Goal: Find specific page/section: Find specific page/section

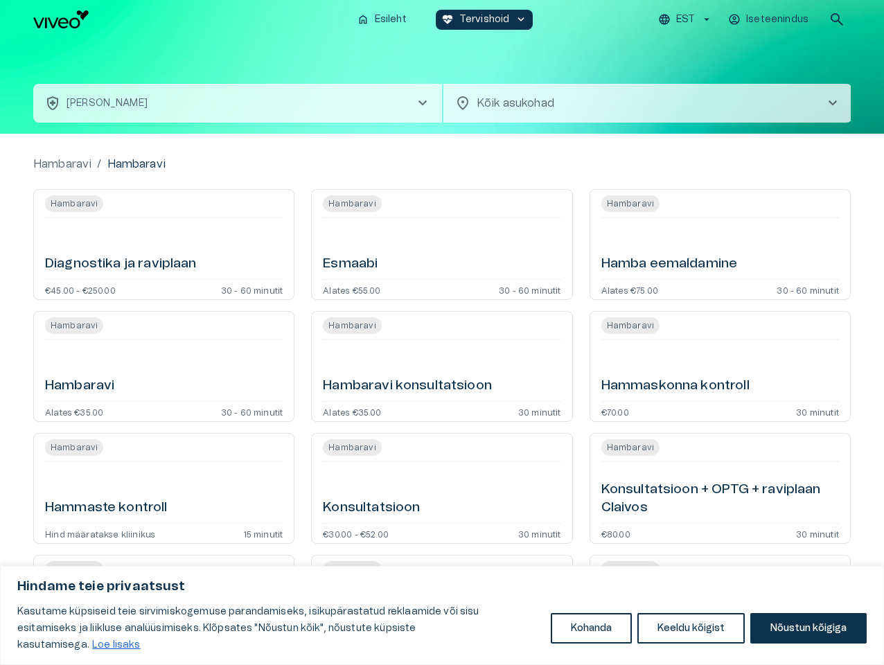
click at [591, 637] on button "Kohanda" at bounding box center [591, 628] width 81 height 30
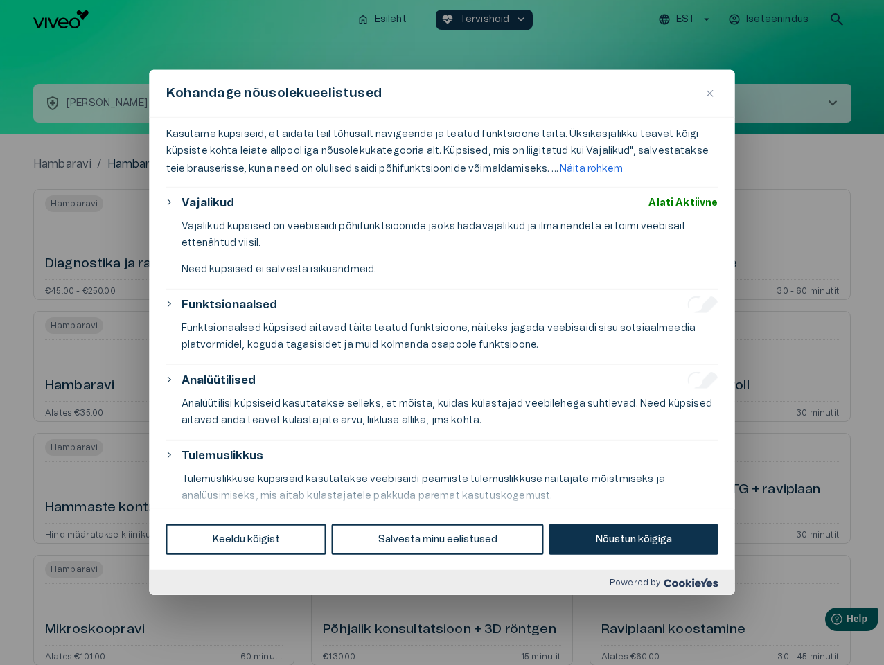
click at [691, 637] on div at bounding box center [442, 332] width 884 height 665
click at [808, 637] on div at bounding box center [442, 332] width 884 height 665
click at [687, 19] on div at bounding box center [442, 332] width 884 height 665
click at [770, 19] on div at bounding box center [442, 332] width 884 height 665
click at [837, 19] on div at bounding box center [442, 332] width 884 height 665
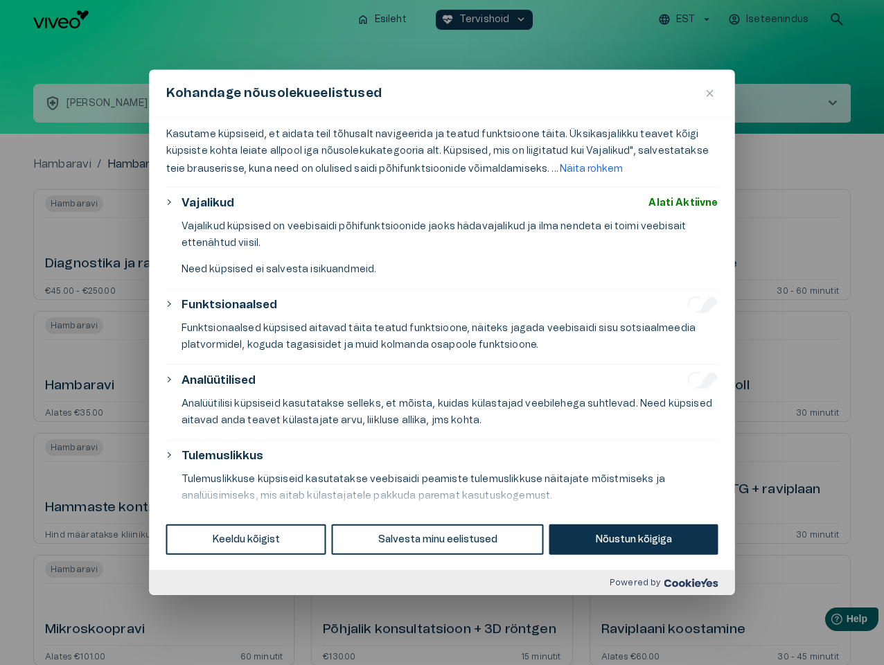
click at [442, 86] on div "Kohandage nõusolekueelistused" at bounding box center [442, 94] width 585 height 48
click at [238, 103] on div "Kohandage nõusolekueelistused" at bounding box center [442, 94] width 585 height 48
click at [648, 103] on div "Kohandage nõusolekueelistused" at bounding box center [442, 94] width 585 height 48
click at [163, 244] on div "Kasutame küpsiseid, et aidata teil tõhusalt navigeerida ja teatud funktsioone t…" at bounding box center [442, 313] width 585 height 391
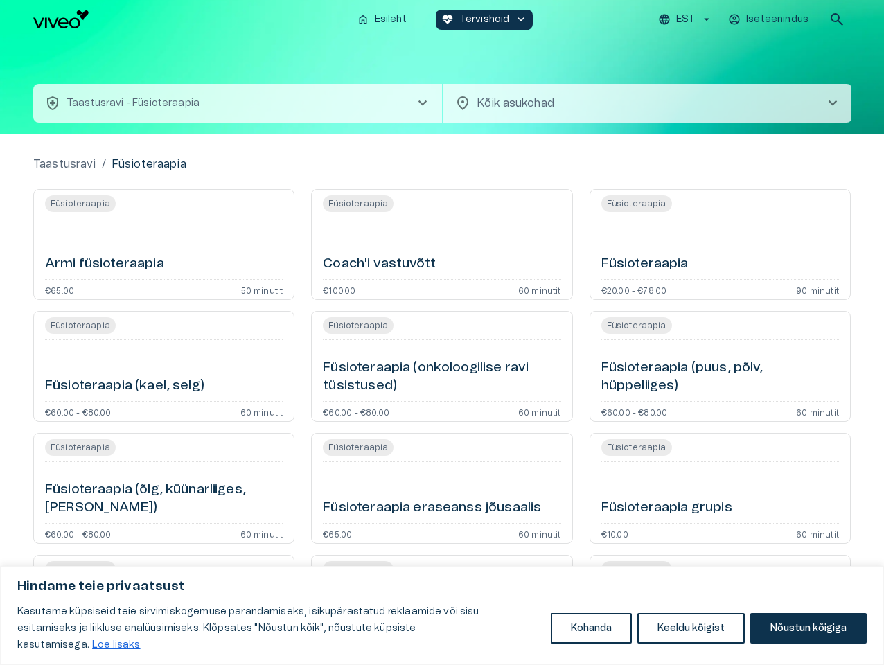
click at [591, 637] on button "Kohanda" at bounding box center [591, 628] width 81 height 30
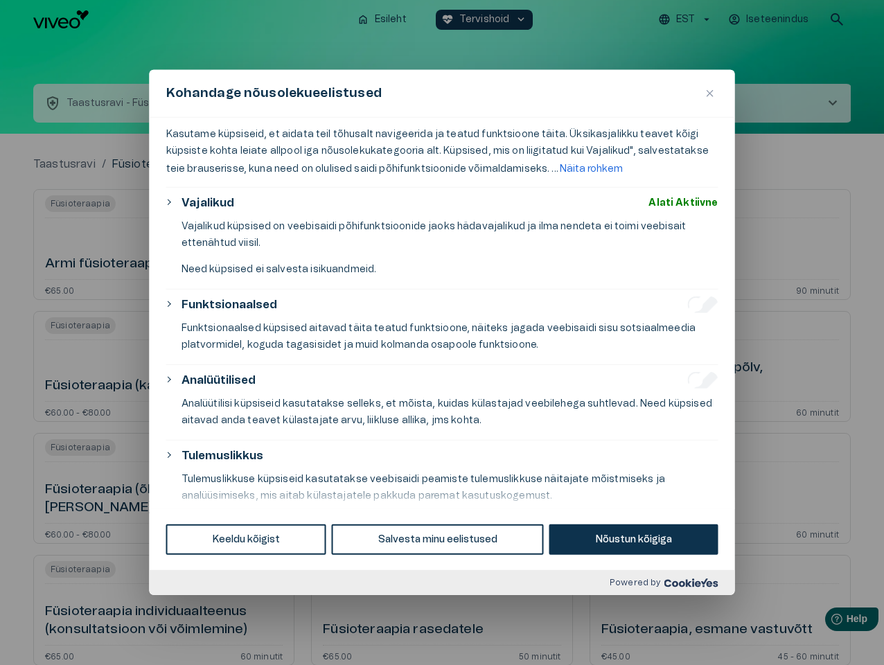
click at [691, 637] on div at bounding box center [442, 332] width 884 height 665
click at [808, 637] on div at bounding box center [442, 332] width 884 height 665
click at [687, 19] on div at bounding box center [442, 332] width 884 height 665
click at [770, 19] on div at bounding box center [442, 332] width 884 height 665
click at [837, 19] on div at bounding box center [442, 332] width 884 height 665
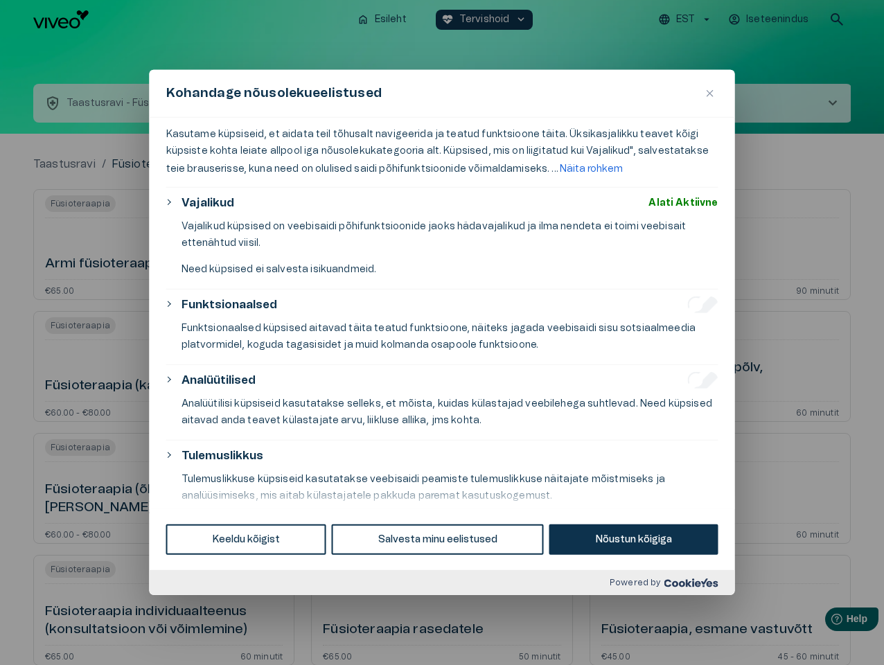
click at [442, 86] on div "Kohandage nõusolekueelistused" at bounding box center [442, 94] width 585 height 48
click at [238, 103] on div "Kohandage nõusolekueelistused" at bounding box center [442, 94] width 585 height 48
click at [648, 103] on div "Kohandage nõusolekueelistused" at bounding box center [442, 94] width 585 height 48
click at [163, 244] on div "Kasutame küpsiseid, et aidata teil tõhusalt navigeerida ja teatud funktsioone t…" at bounding box center [442, 313] width 585 height 391
